Goal: Information Seeking & Learning: Learn about a topic

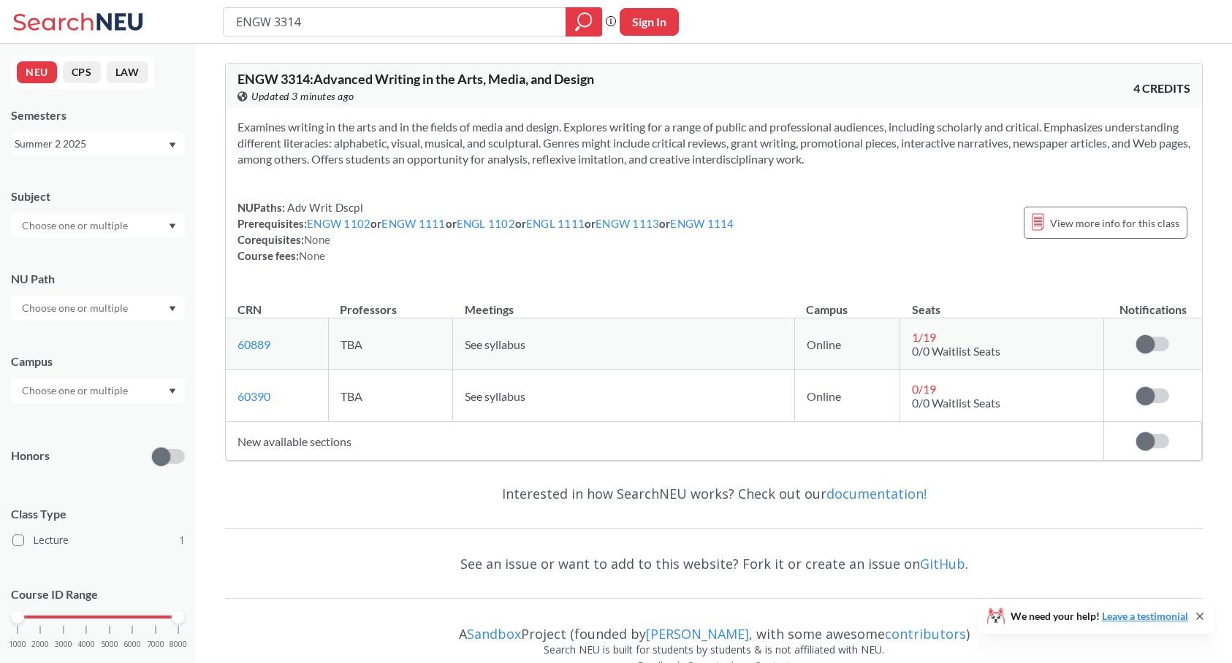
click at [126, 142] on div "Summer 2 2025" at bounding box center [91, 144] width 153 height 16
click at [75, 229] on span "Spring 2025" at bounding box center [48, 229] width 58 height 16
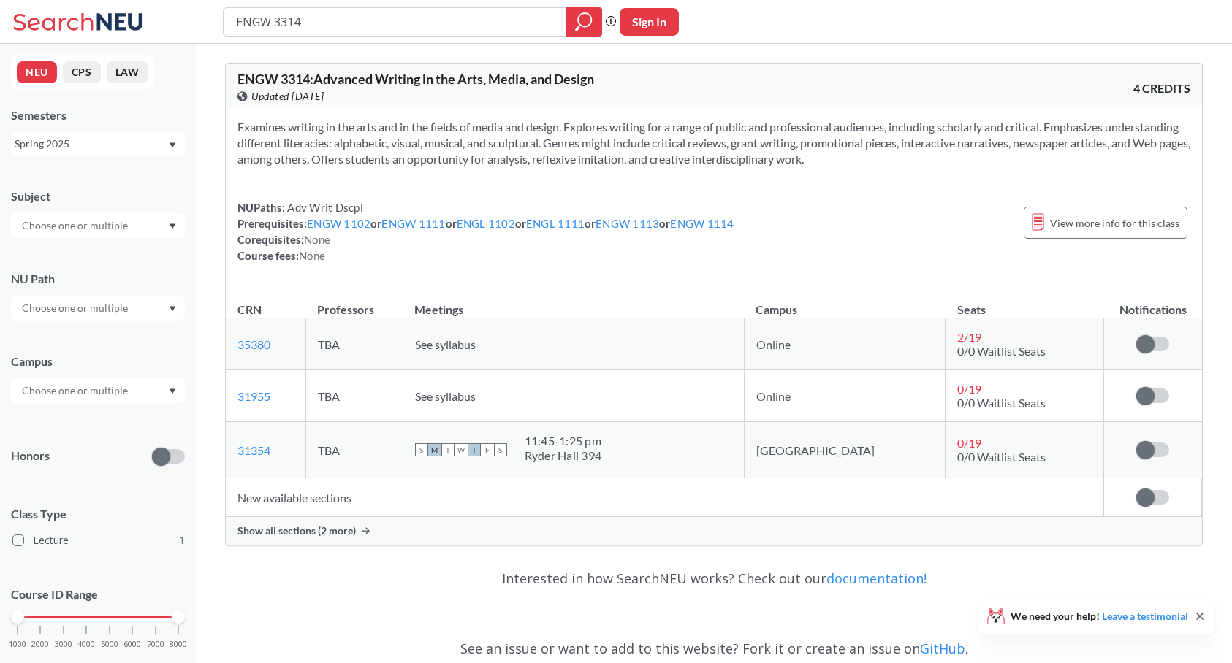
click at [310, 22] on input "ENGW 3314" at bounding box center [395, 21] width 321 height 25
type input "ENGW 3302"
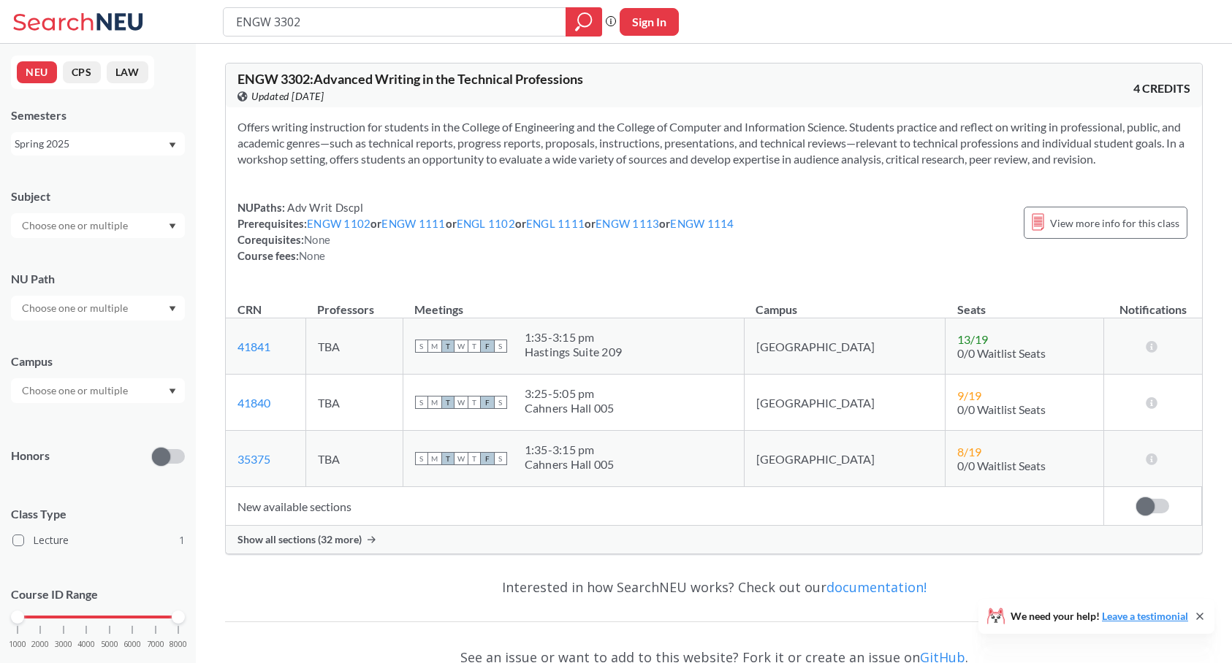
click at [310, 540] on span "Show all sections (32 more)" at bounding box center [299, 539] width 124 height 13
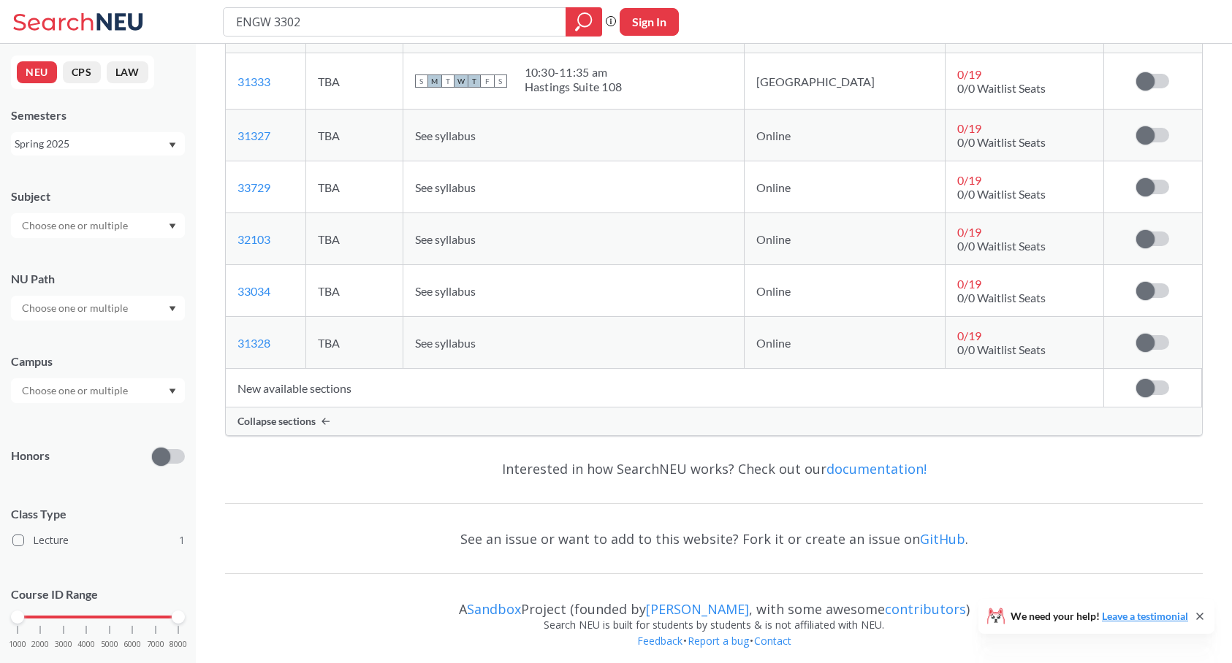
scroll to position [1856, 0]
